Goal: Find specific page/section: Find specific page/section

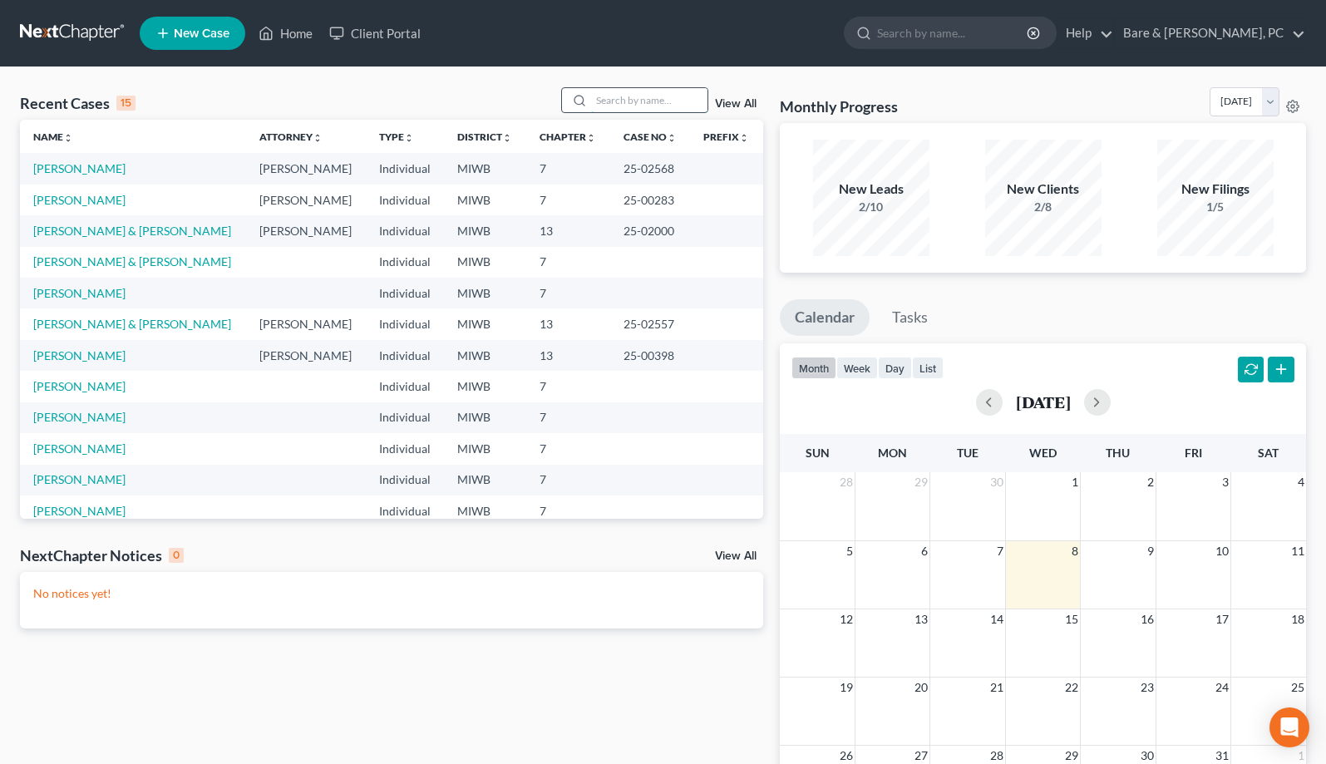
click at [591, 97] on input "search" at bounding box center [649, 100] width 116 height 24
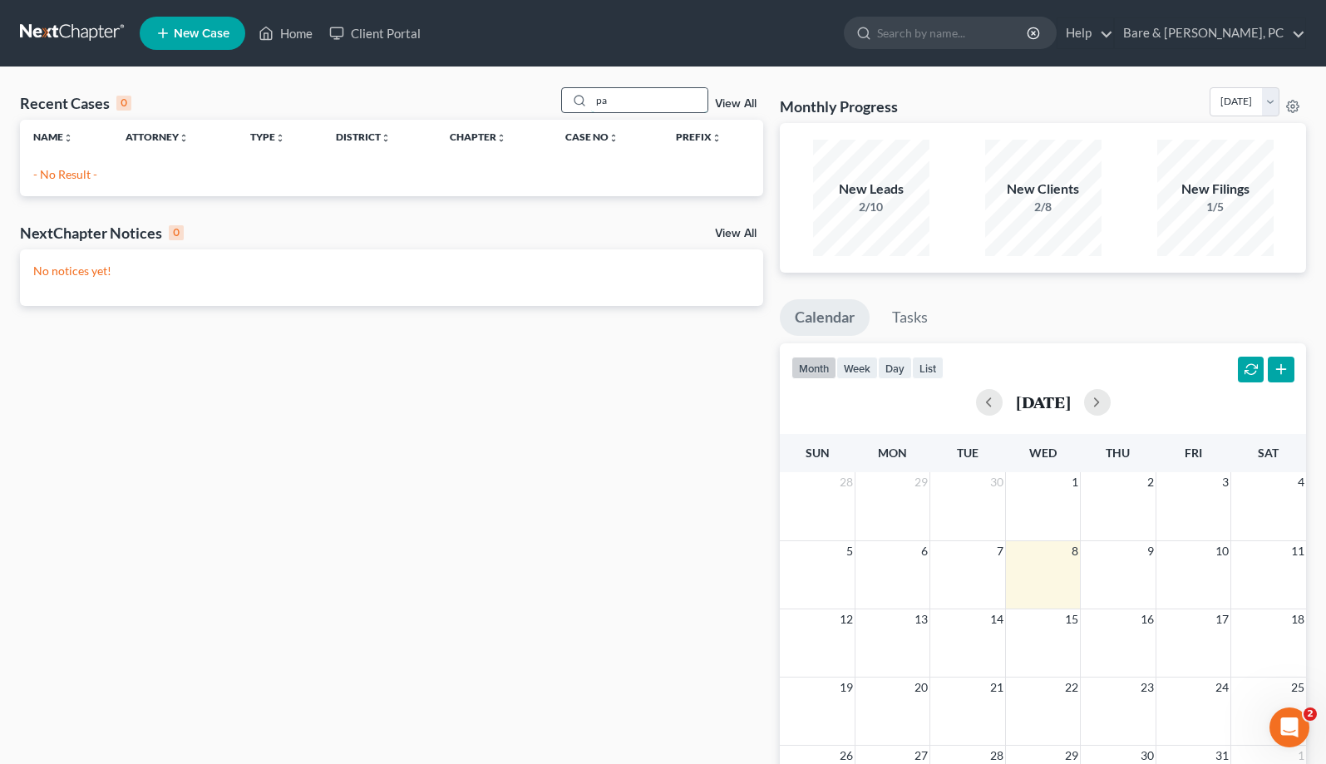
type input "p"
click at [591, 98] on input "[PERSON_NAME]" at bounding box center [649, 100] width 116 height 24
click at [657, 96] on input "[PERSON_NAME]" at bounding box center [649, 100] width 116 height 24
drag, startPoint x: 676, startPoint y: 104, endPoint x: 516, endPoint y: 86, distance: 160.7
click at [591, 95] on input "[PERSON_NAME]" at bounding box center [649, 100] width 116 height 24
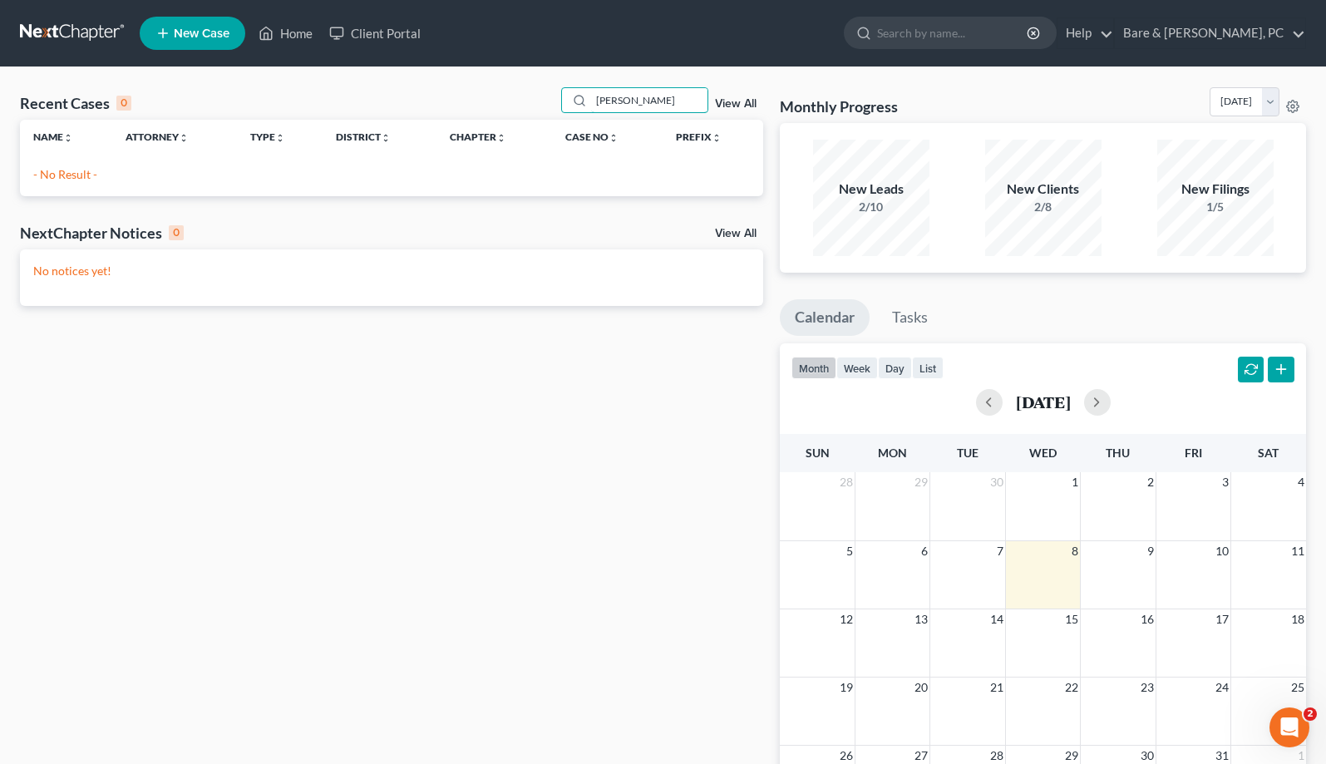
type input "[PERSON_NAME]"
drag, startPoint x: 518, startPoint y: 99, endPoint x: 504, endPoint y: 97, distance: 14.2
click at [591, 99] on input "[PERSON_NAME]" at bounding box center [649, 100] width 116 height 24
drag, startPoint x: 667, startPoint y: 107, endPoint x: 445, endPoint y: 121, distance: 222.4
click at [591, 112] on input "[PERSON_NAME]" at bounding box center [649, 100] width 116 height 24
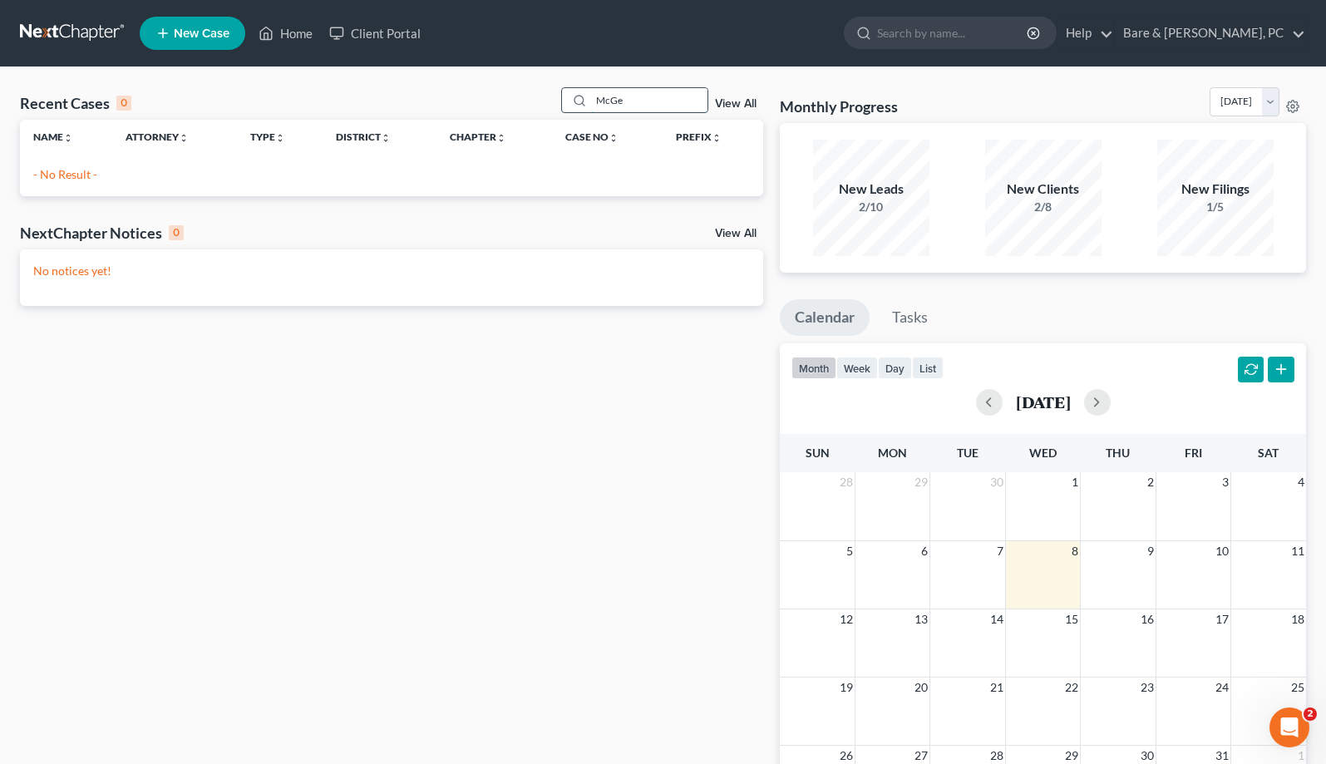
type input "[PERSON_NAME]"
drag, startPoint x: 659, startPoint y: 100, endPoint x: 484, endPoint y: 100, distance: 175.5
click at [591, 100] on input "[PERSON_NAME]" at bounding box center [649, 100] width 116 height 24
